Goal: Task Accomplishment & Management: Complete application form

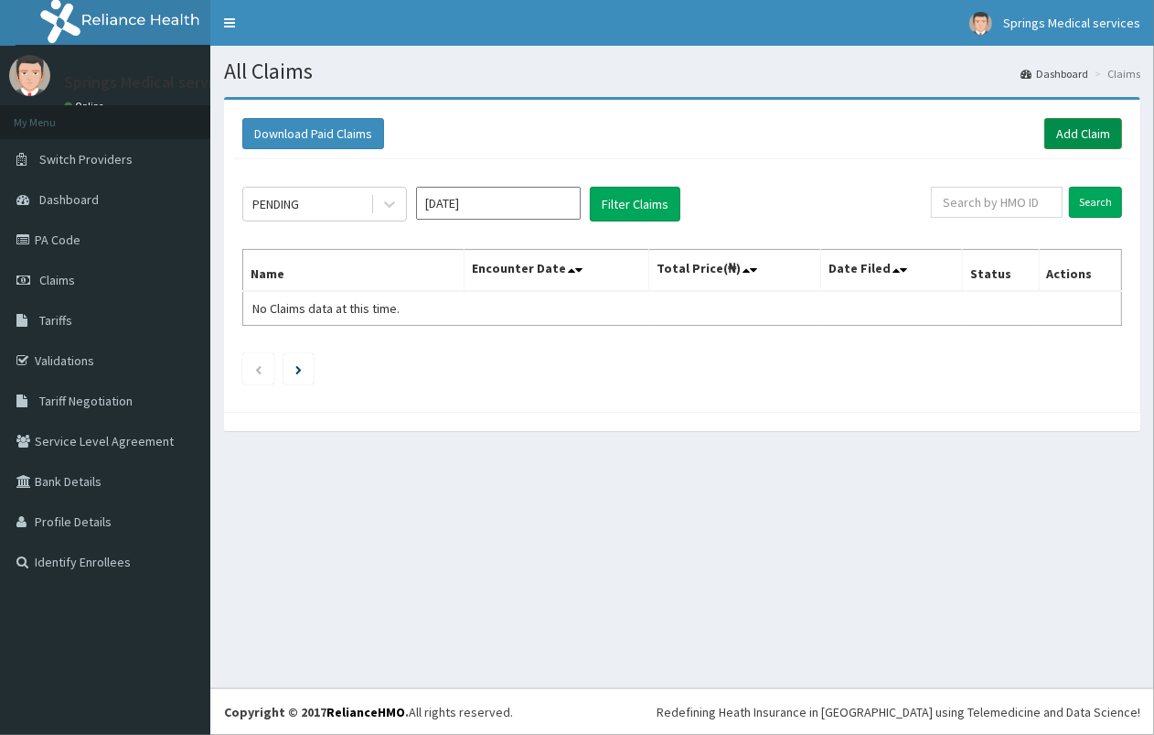
click at [1101, 134] on link "Add Claim" at bounding box center [1084, 133] width 78 height 31
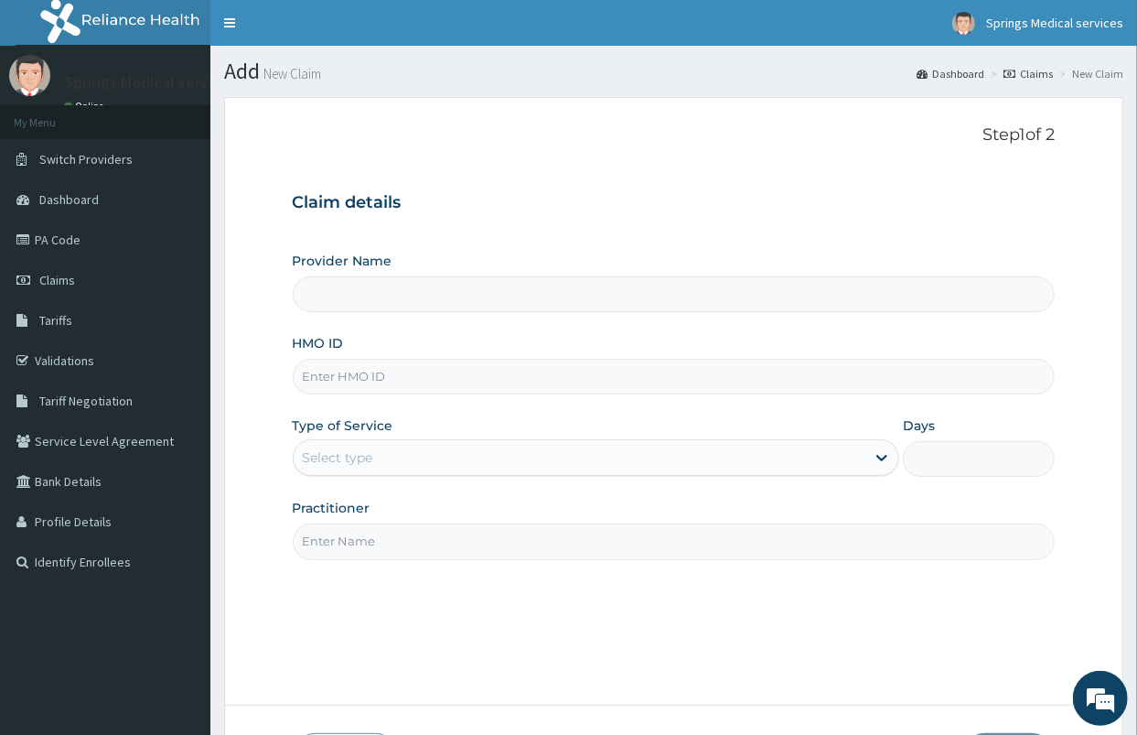
type input "Springs Medical Services Portharcourt"
click at [409, 380] on input "HMO ID" at bounding box center [674, 377] width 763 height 36
type input "UOA/10006/C"
drag, startPoint x: 397, startPoint y: 372, endPoint x: 253, endPoint y: 390, distance: 144.7
click at [253, 390] on form "Step 1 of 2 Claim details Provider Name Springs Medical Services Portharcourt H…" at bounding box center [673, 452] width 899 height 711
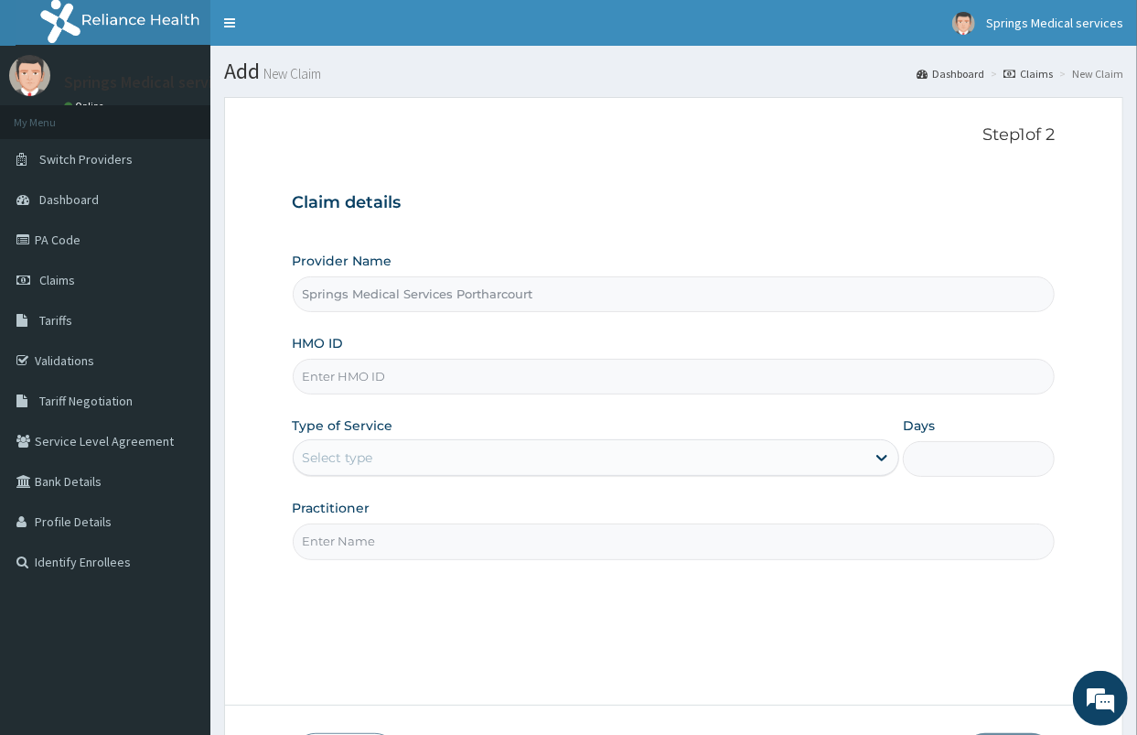
click at [381, 370] on input "HMO ID" at bounding box center [674, 377] width 763 height 36
type input "SFA/15265/A"
click at [339, 463] on div "Select type" at bounding box center [338, 457] width 70 height 18
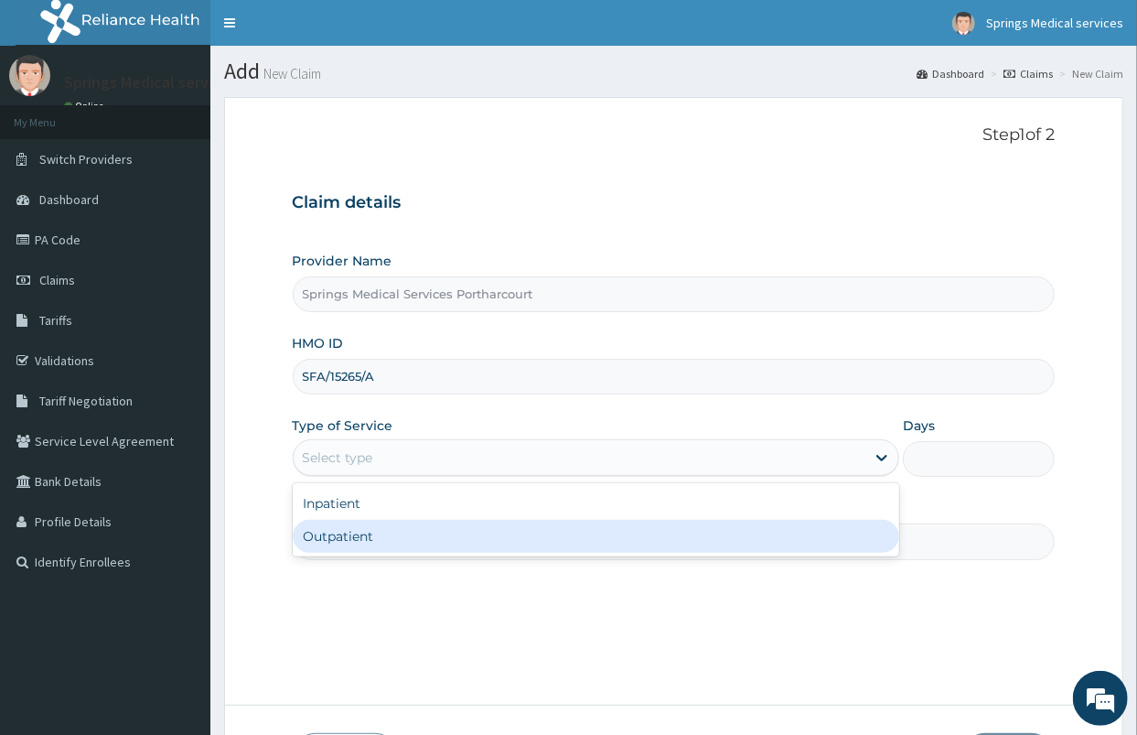
click at [337, 534] on div "Outpatient" at bounding box center [596, 536] width 607 height 33
type input "1"
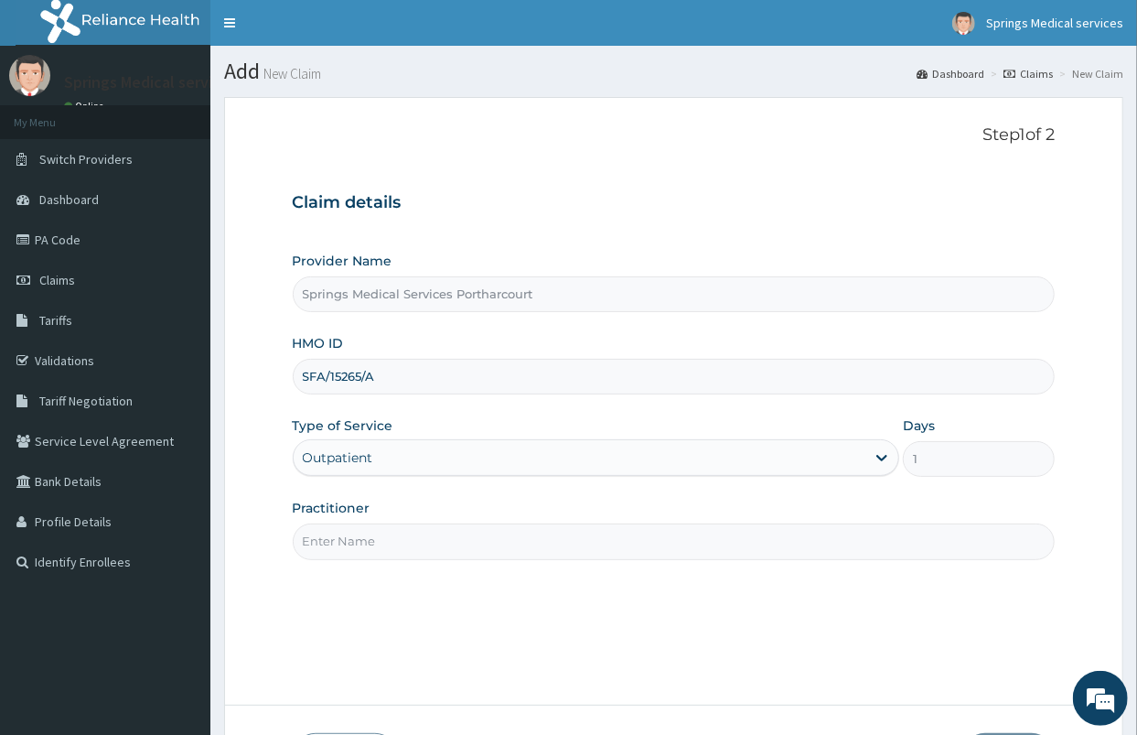
click at [372, 542] on input "Practitioner" at bounding box center [674, 541] width 763 height 36
type input "[PERSON_NAME]"
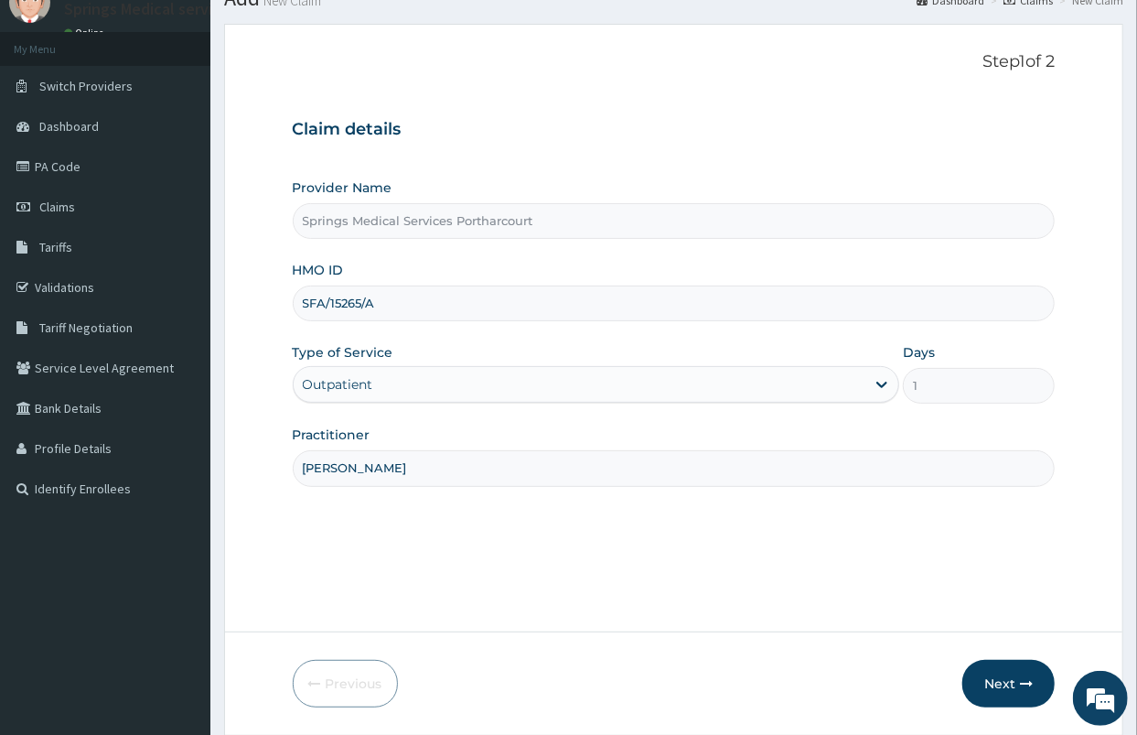
scroll to position [134, 0]
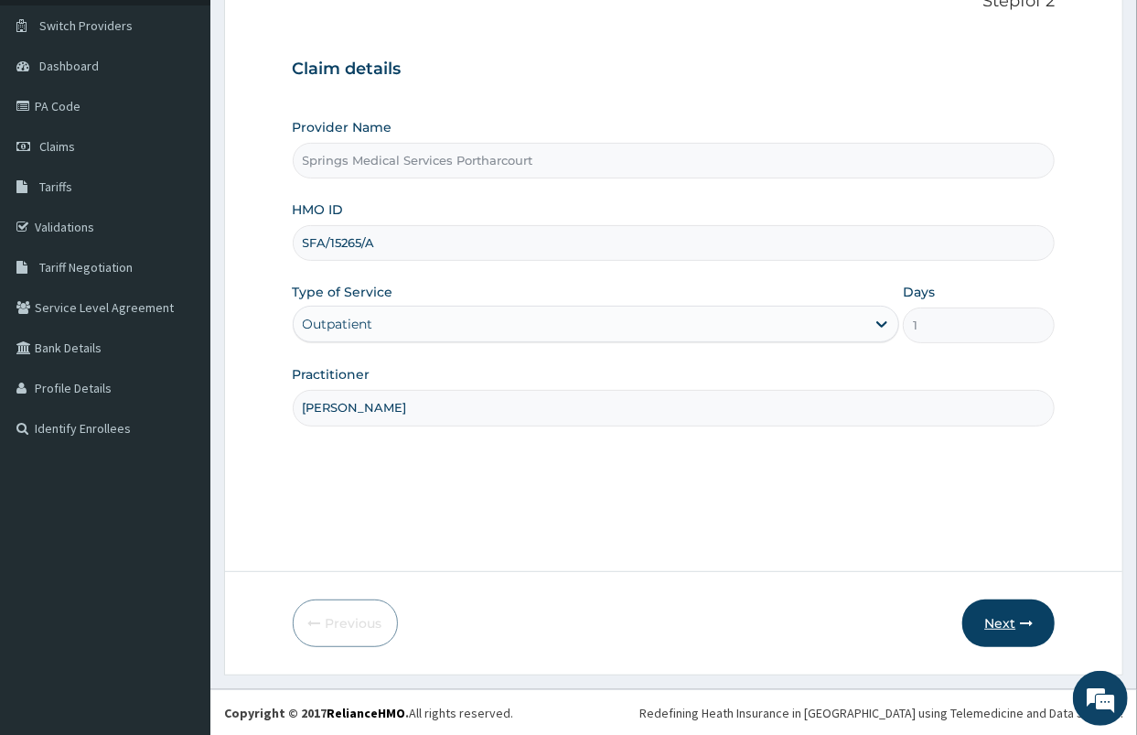
click at [1014, 620] on button "Next" at bounding box center [1008, 623] width 92 height 48
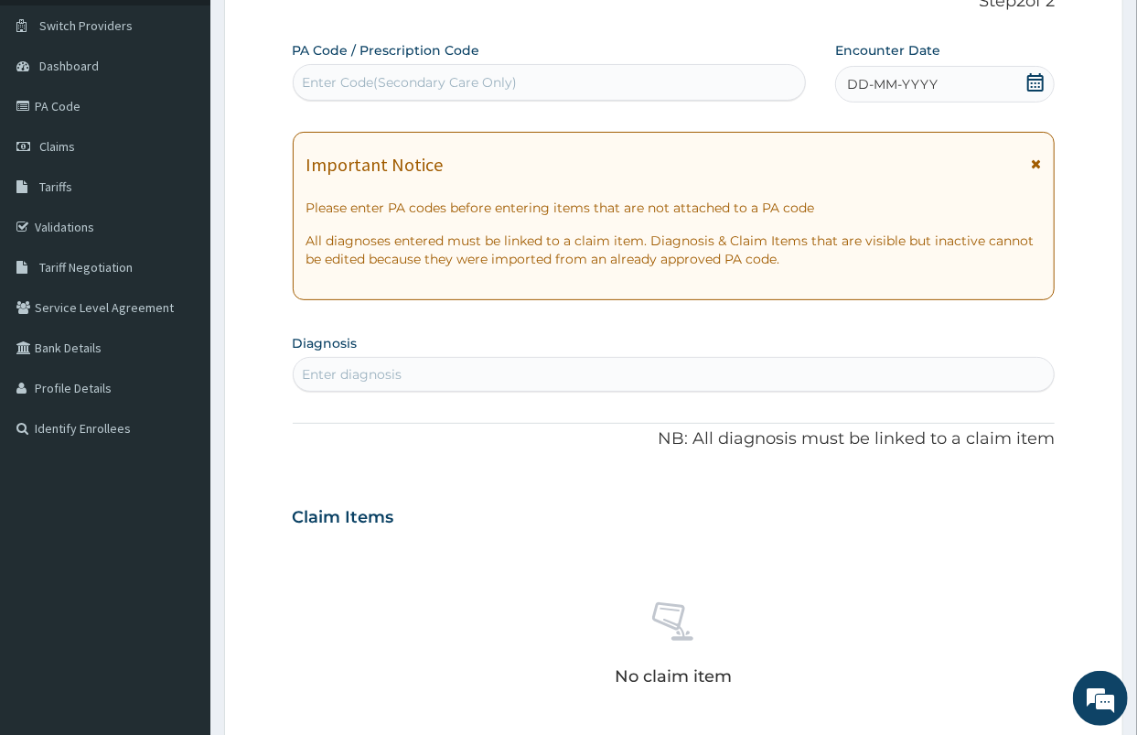
click at [1028, 80] on icon at bounding box center [1035, 82] width 16 height 18
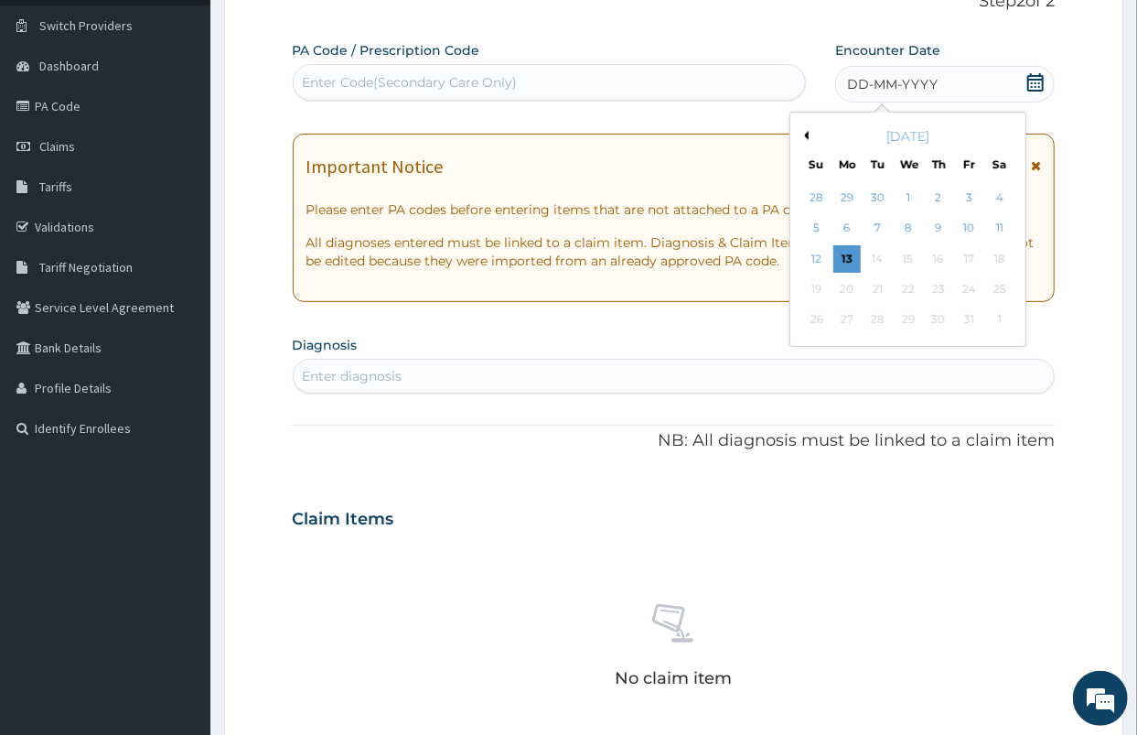
click at [801, 132] on button "Previous Month" at bounding box center [803, 135] width 9 height 9
click at [802, 134] on button "Previous Month" at bounding box center [803, 135] width 9 height 9
click at [1001, 260] on div "19" at bounding box center [998, 258] width 27 height 27
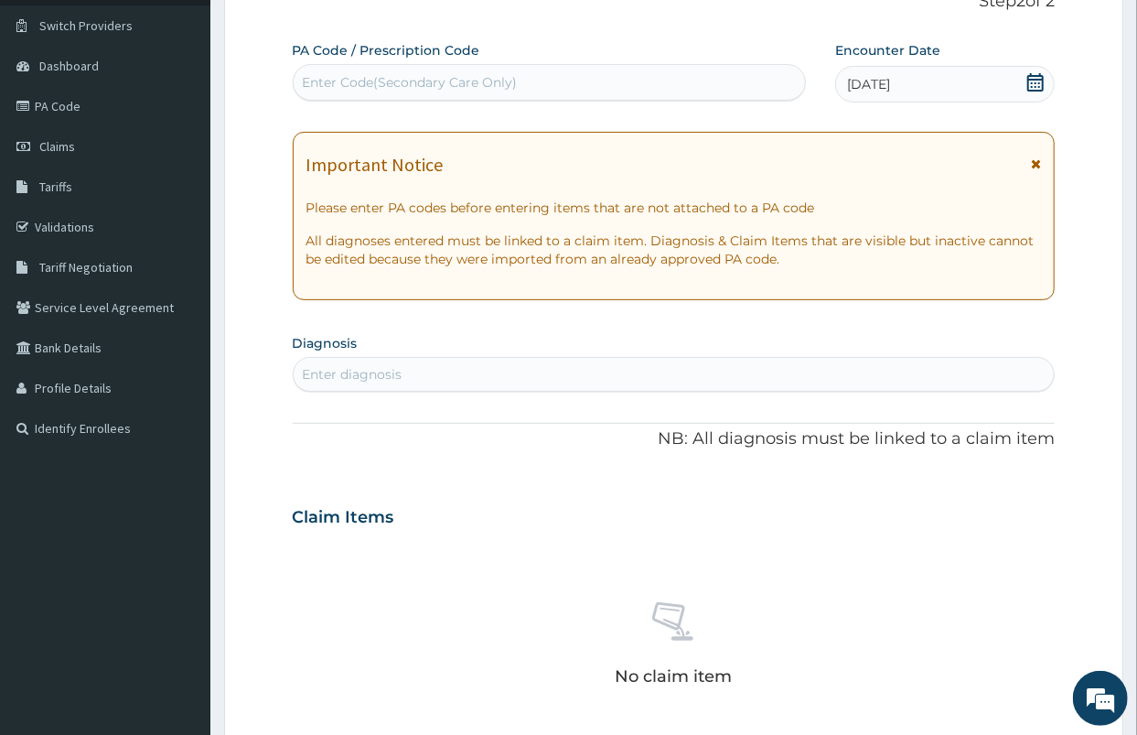
scroll to position [235, 0]
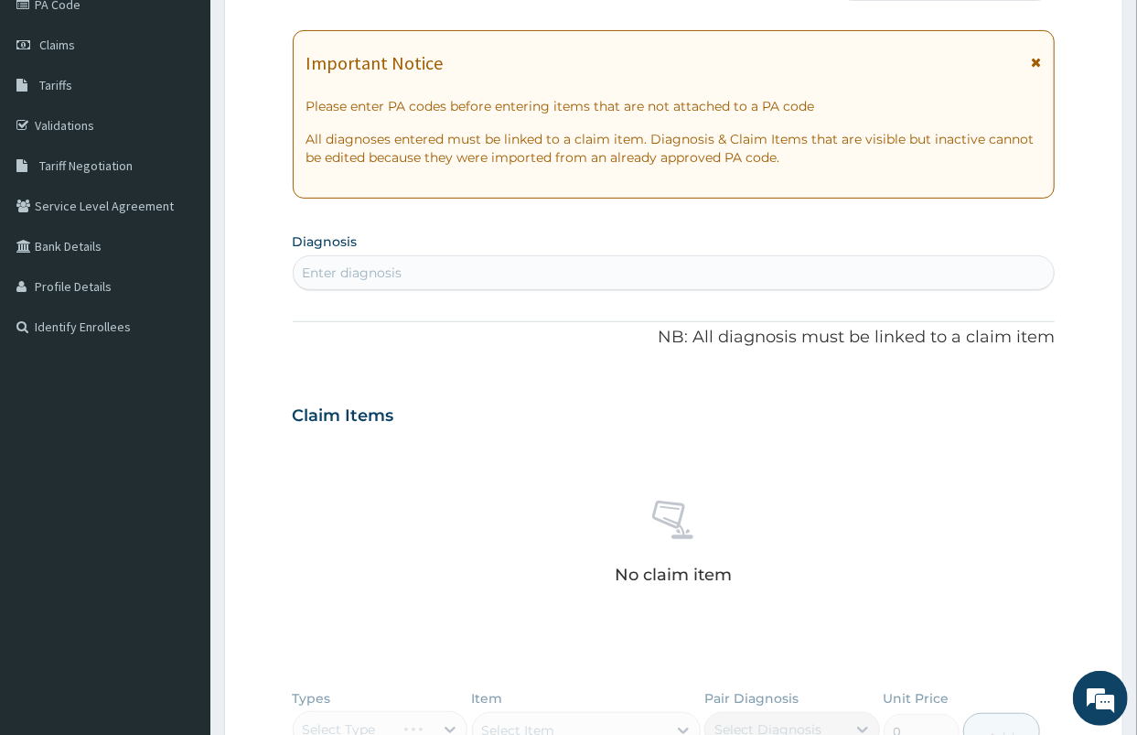
click at [362, 269] on div "Enter diagnosis" at bounding box center [353, 272] width 100 height 18
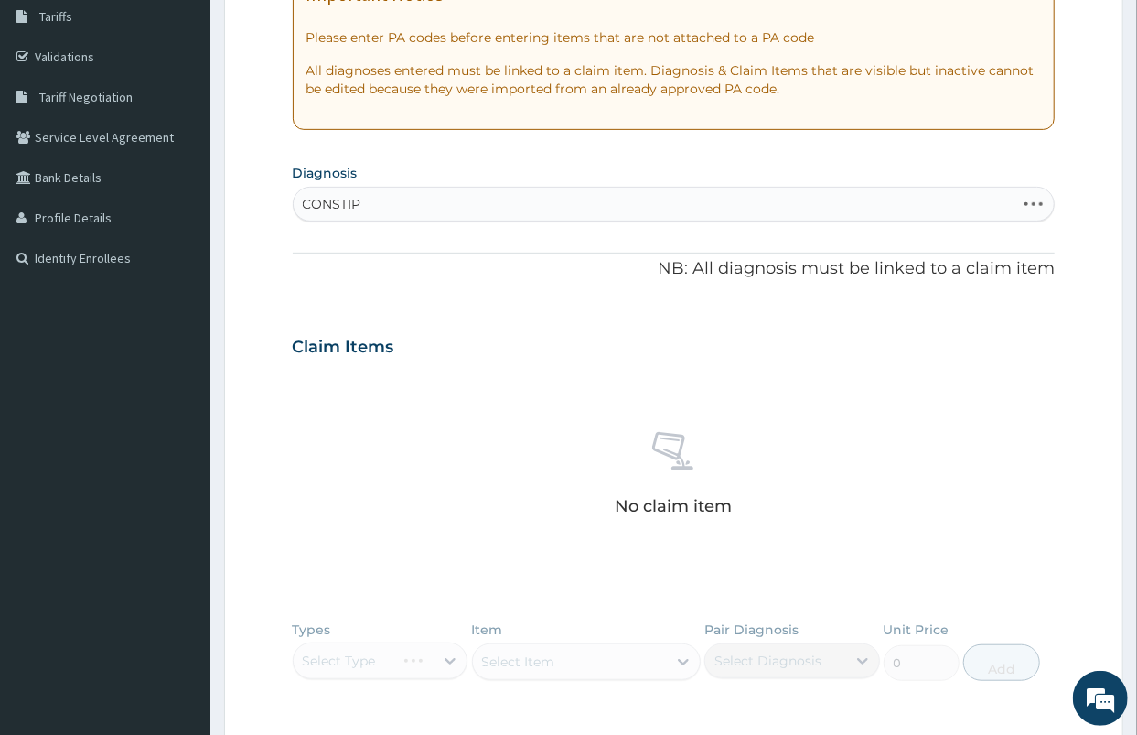
scroll to position [305, 0]
type input "CONSTIPATION"
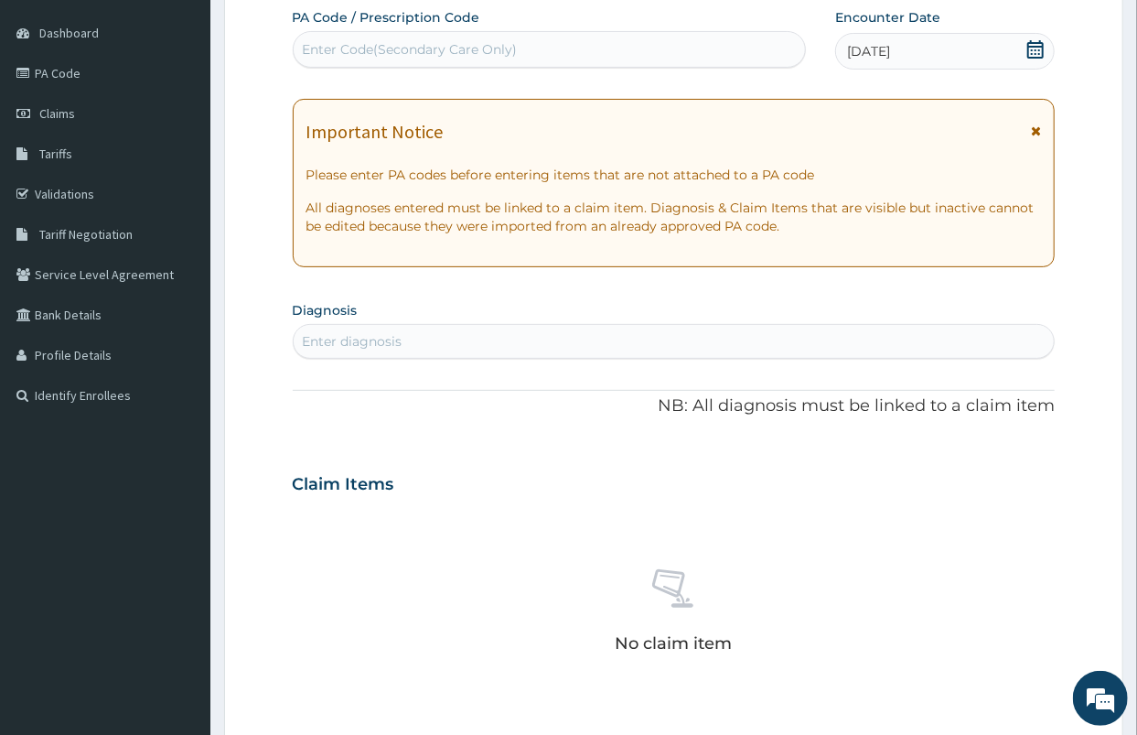
scroll to position [203, 0]
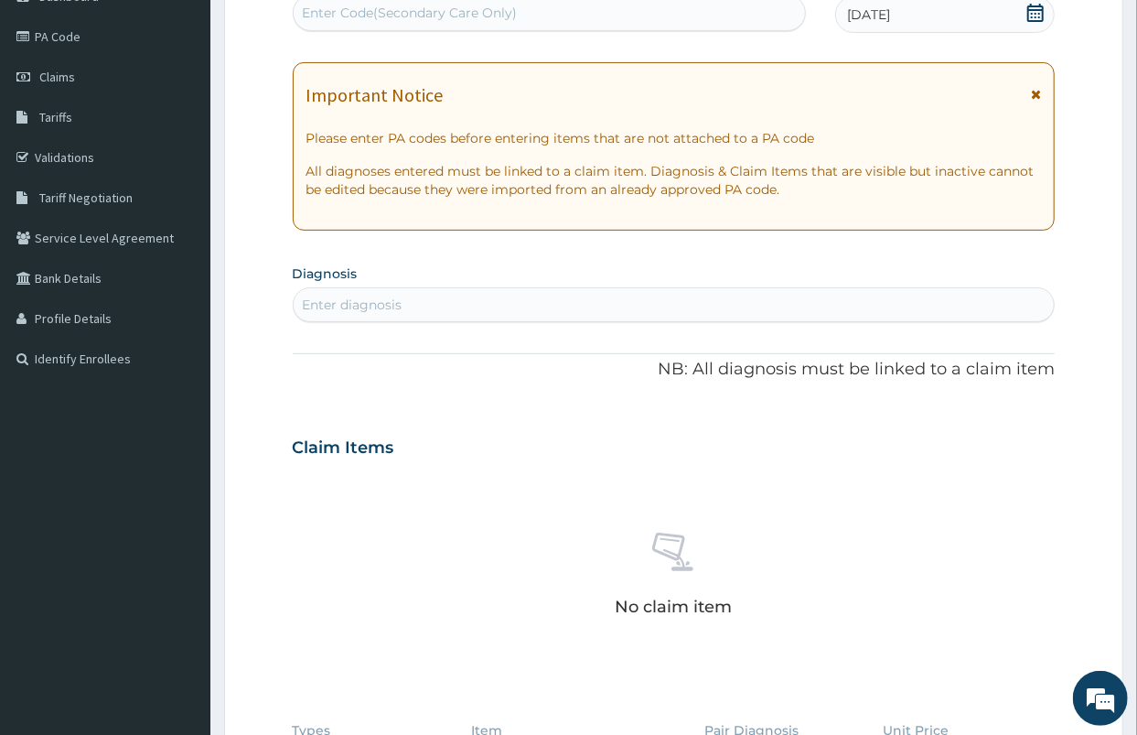
click at [370, 303] on div "Enter diagnosis" at bounding box center [353, 304] width 100 height 18
type input "CONSTIPATION"
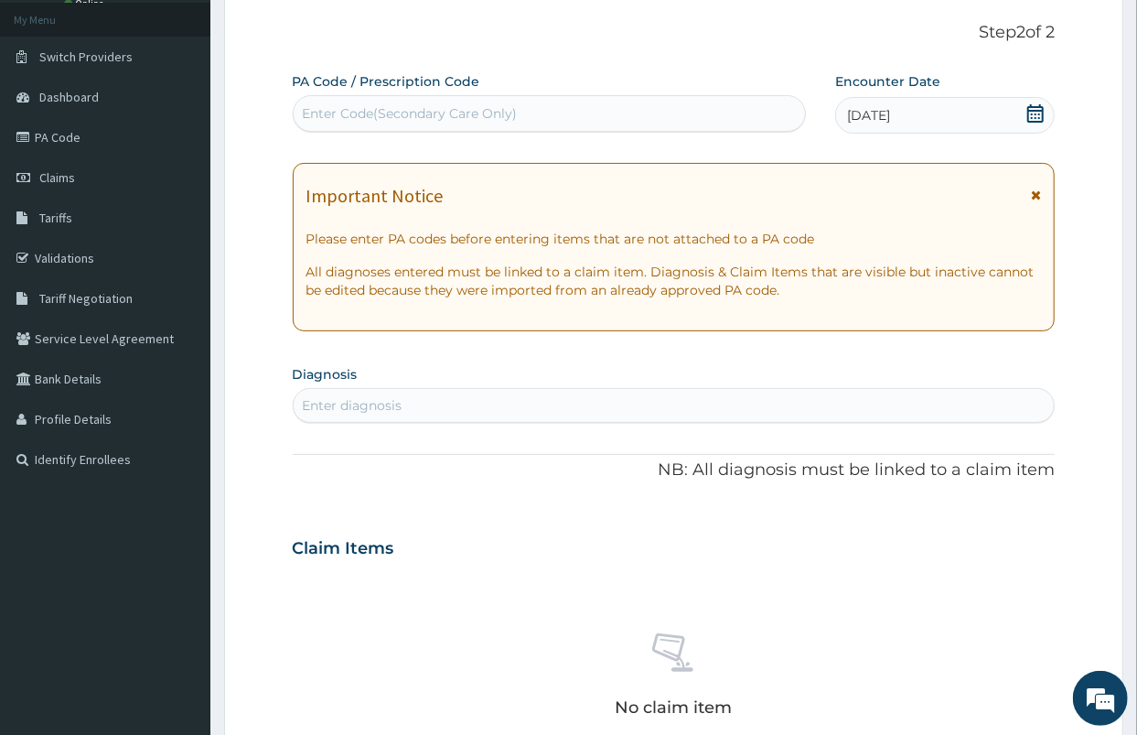
scroll to position [102, 0]
